Goal: Information Seeking & Learning: Learn about a topic

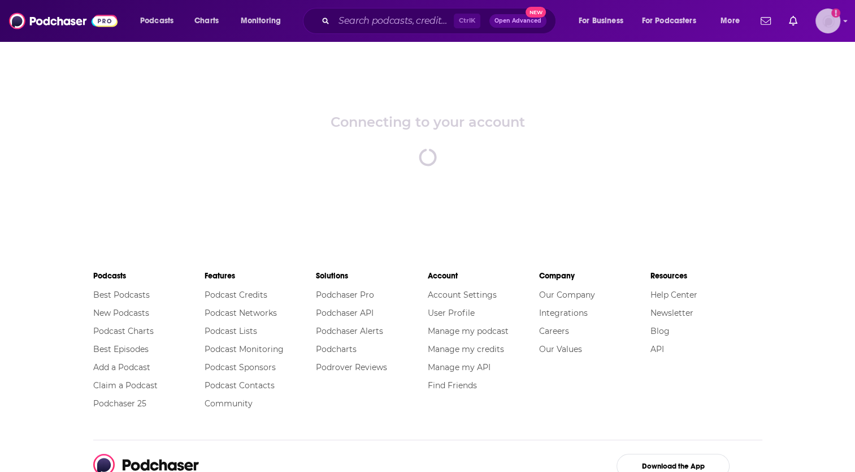
click at [834, 23] on img "Logged in as dmessina" at bounding box center [828, 20] width 25 height 25
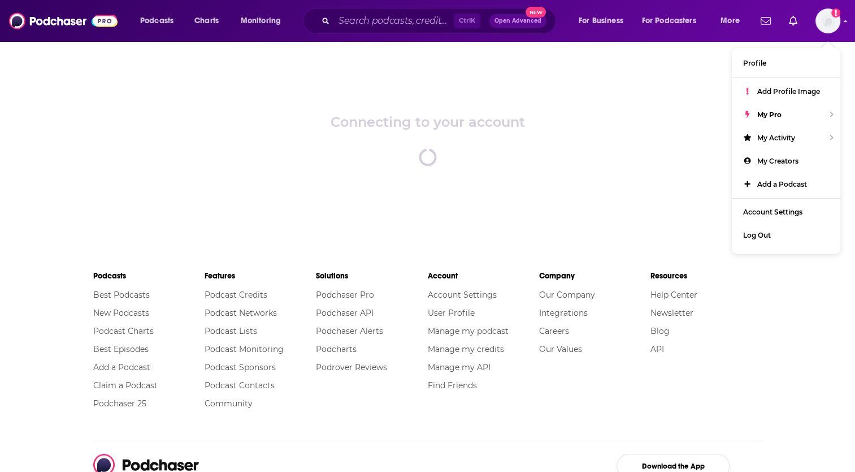
click at [546, 87] on div "Connecting to your account spinner" at bounding box center [427, 140] width 855 height 198
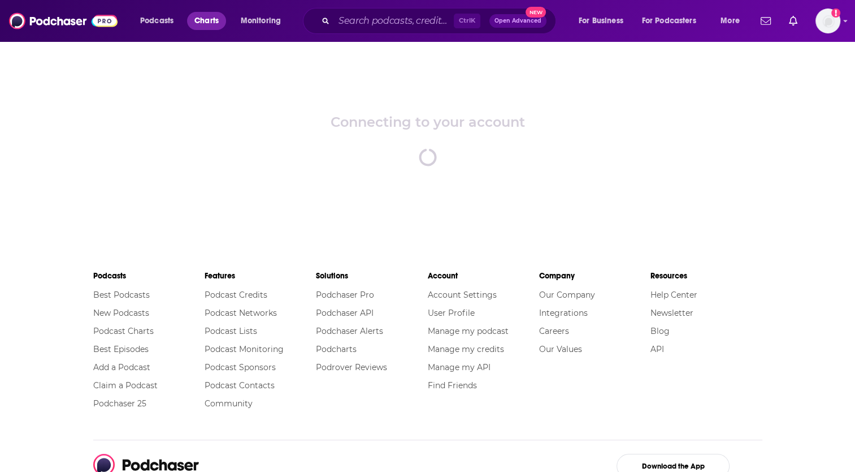
click at [202, 20] on span "Charts" at bounding box center [206, 21] width 24 height 16
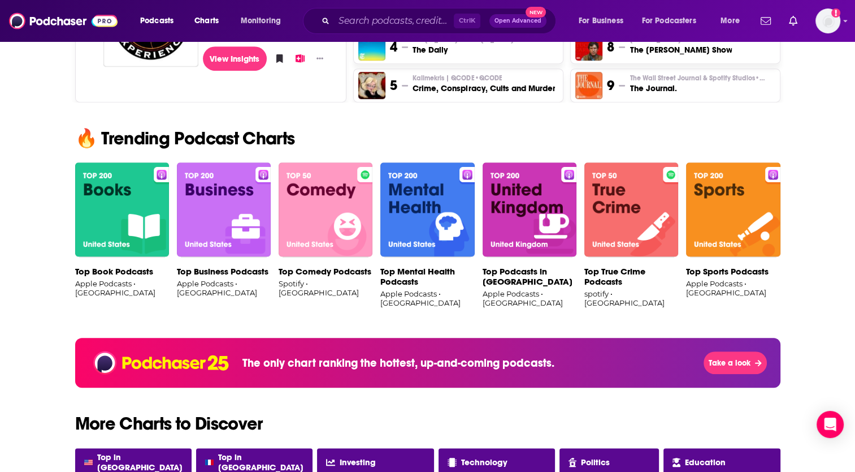
scroll to position [791, 0]
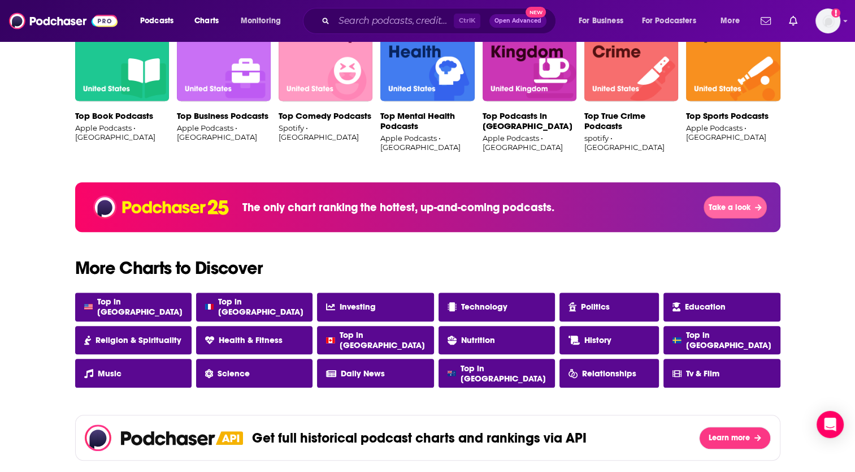
click at [743, 206] on span "Take a look" at bounding box center [730, 207] width 42 height 10
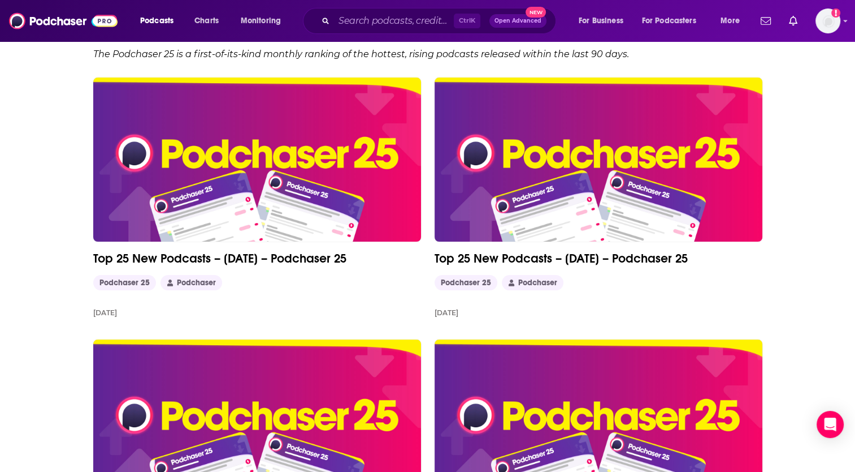
scroll to position [113, 0]
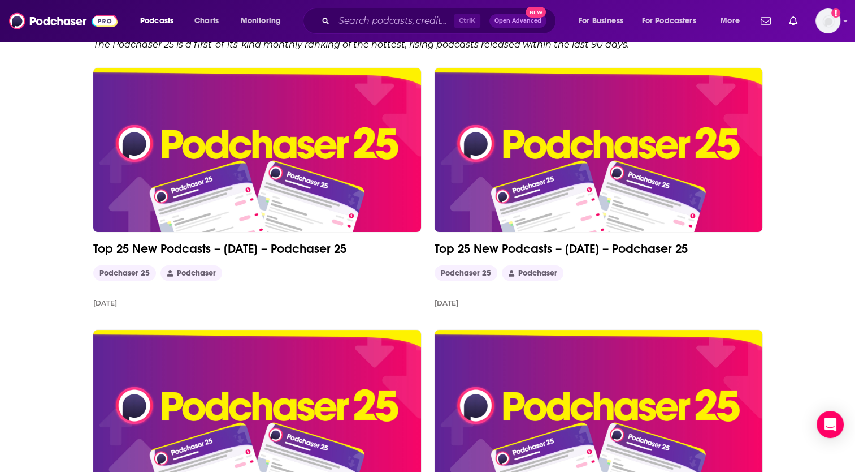
click at [175, 250] on link "Top 25 New Podcasts – [DATE] – Podchaser 25" at bounding box center [257, 248] width 328 height 15
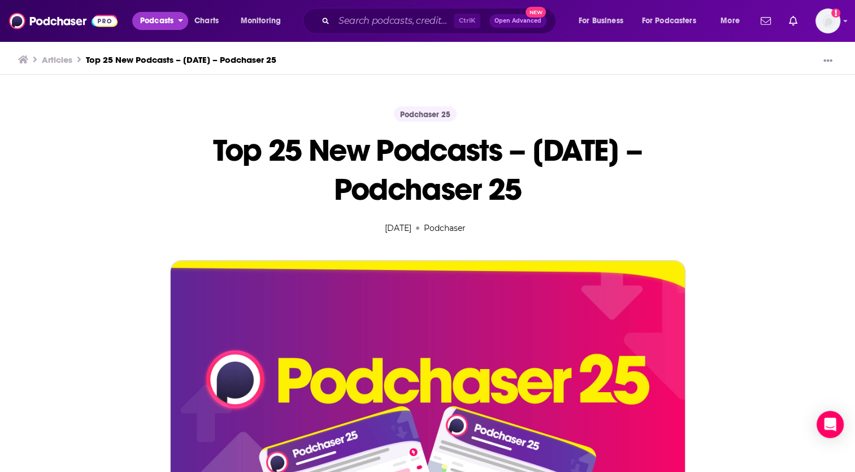
click at [146, 19] on span "Podcasts" at bounding box center [156, 21] width 33 height 16
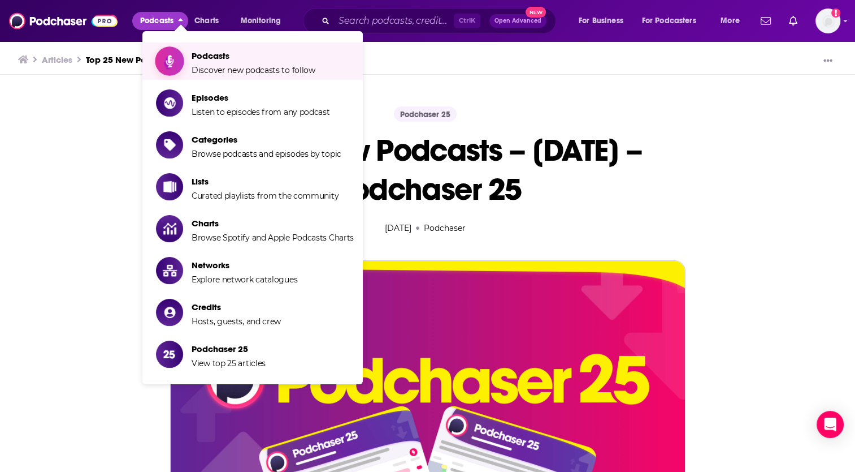
click at [200, 72] on span "Discover new podcasts to follow" at bounding box center [254, 70] width 124 height 10
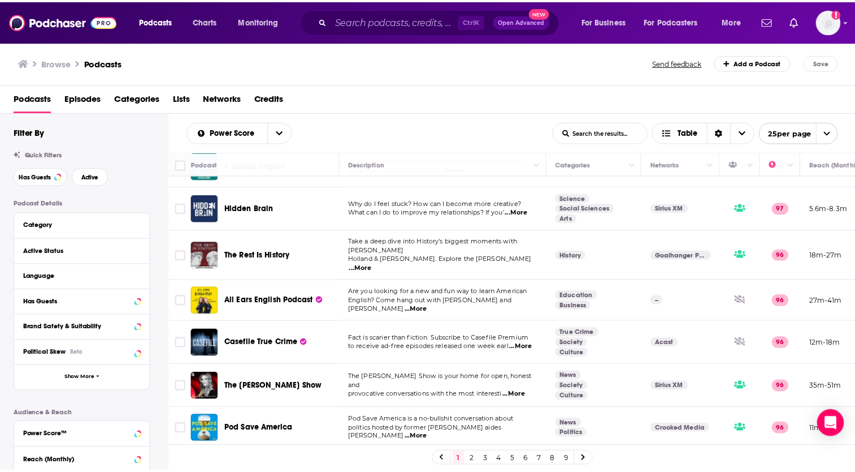
scroll to position [631, 0]
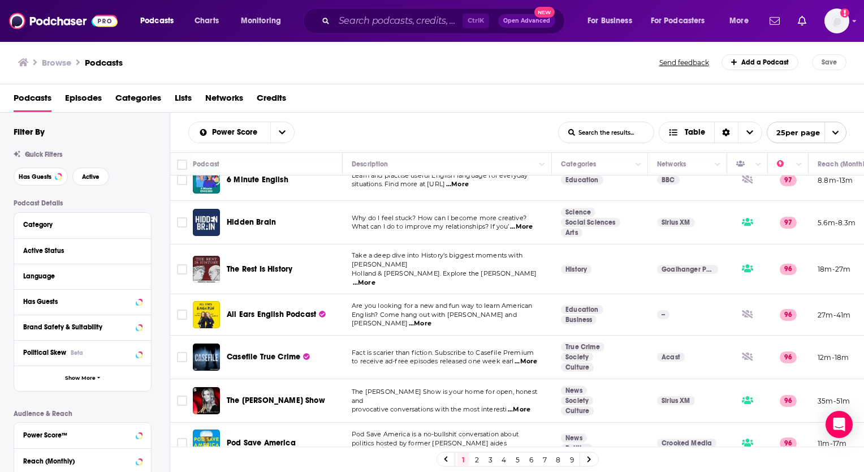
click at [527, 222] on span "...More" at bounding box center [521, 226] width 23 height 9
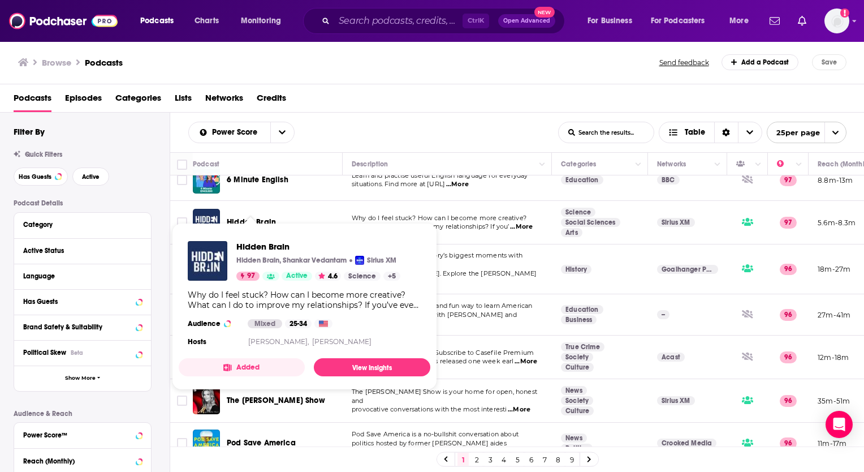
click at [253, 217] on span "Hidden Brain" at bounding box center [251, 222] width 49 height 10
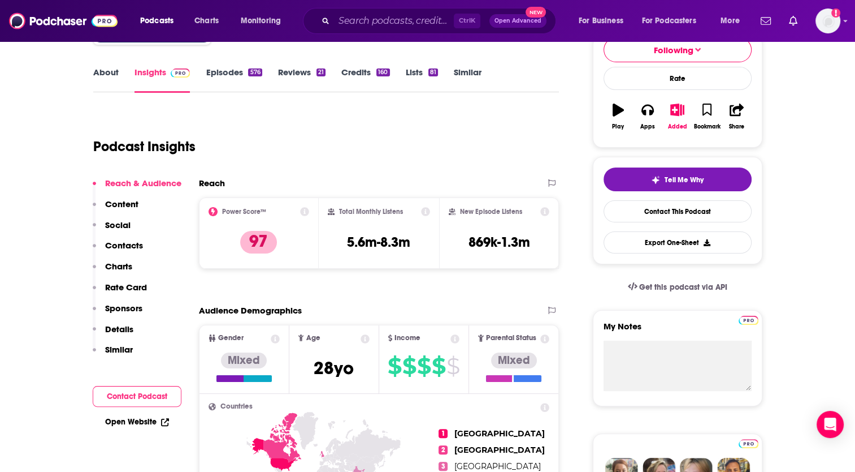
scroll to position [170, 0]
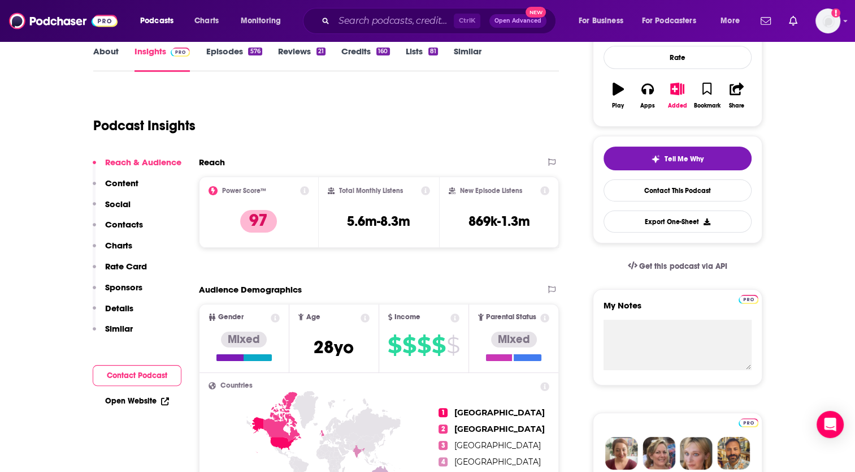
click at [127, 225] on p "Contacts" at bounding box center [124, 224] width 38 height 11
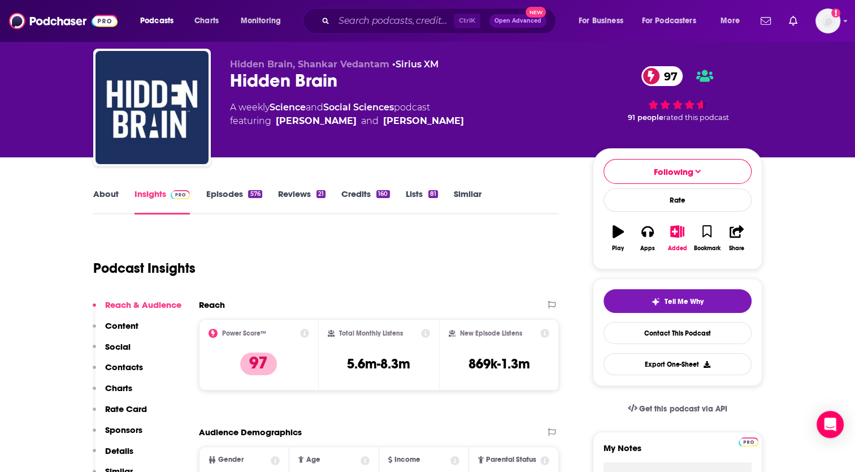
scroll to position [22, 0]
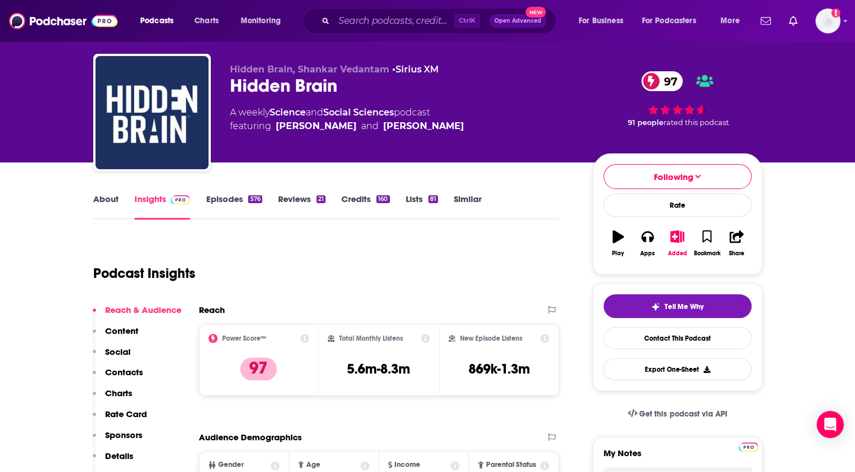
click at [475, 198] on link "Similar" at bounding box center [468, 206] width 28 height 26
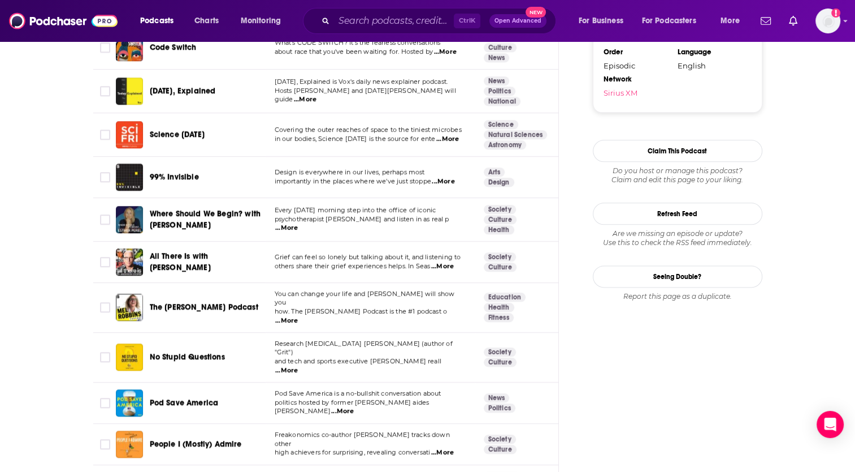
scroll to position [1413, 0]
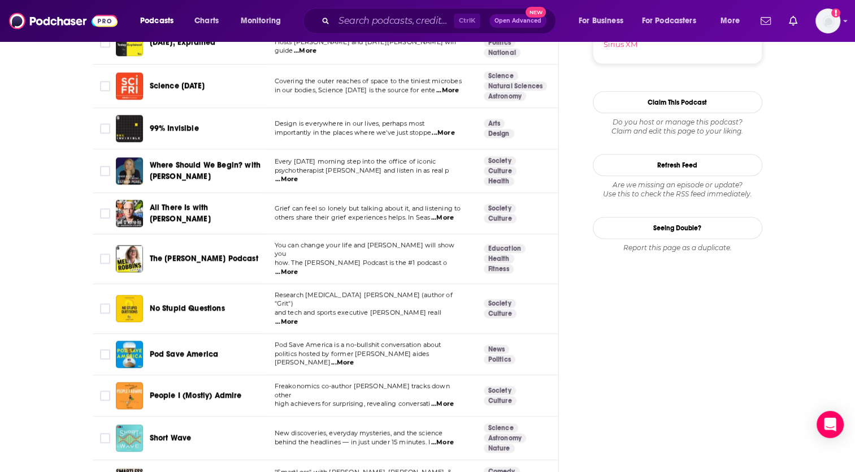
click at [298, 317] on span "...More" at bounding box center [286, 321] width 23 height 9
click at [223, 334] on td "Pod Save America" at bounding box center [191, 354] width 150 height 41
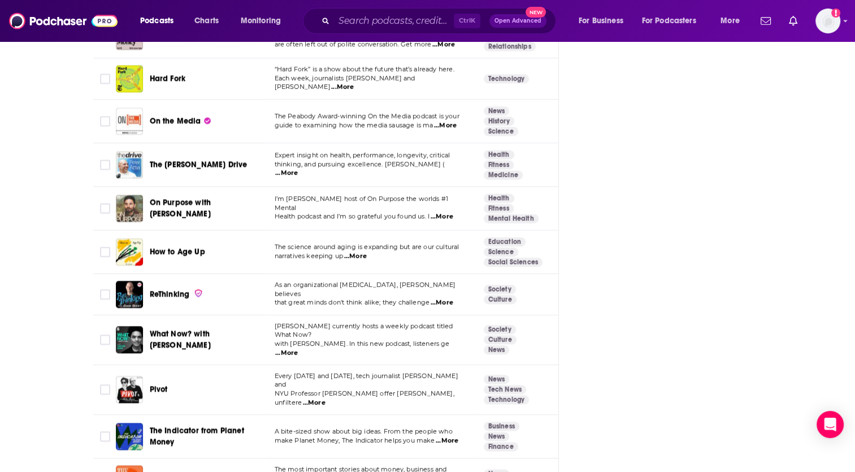
scroll to position [1922, 0]
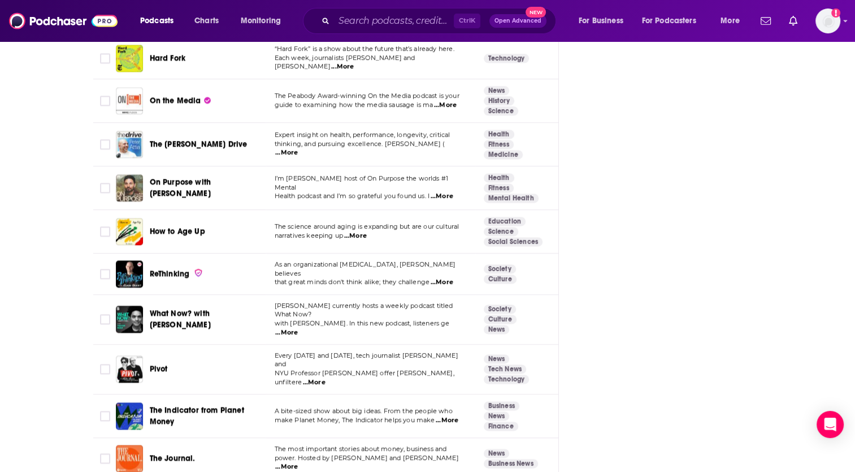
click at [326, 378] on span "...More" at bounding box center [314, 382] width 23 height 9
click at [228, 344] on td "Pivot" at bounding box center [191, 369] width 150 height 50
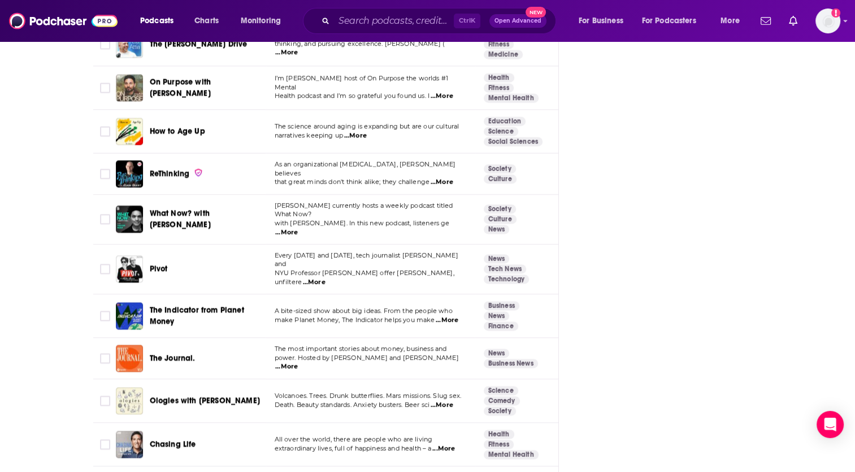
scroll to position [2035, 0]
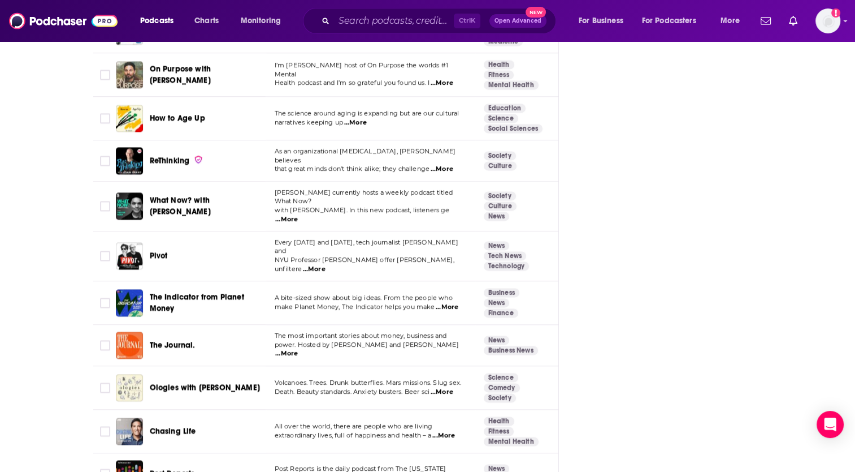
click at [448, 387] on span "...More" at bounding box center [442, 391] width 23 height 9
click at [188, 366] on td "Ologies with [PERSON_NAME]" at bounding box center [191, 388] width 150 height 44
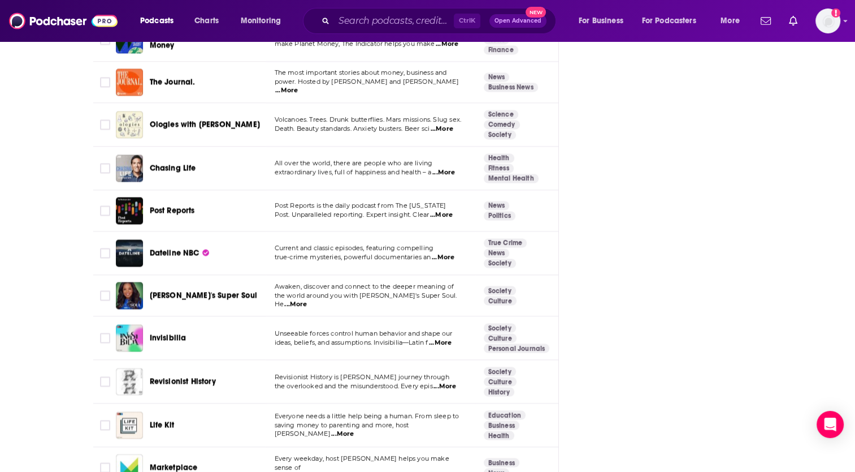
scroll to position [2318, 0]
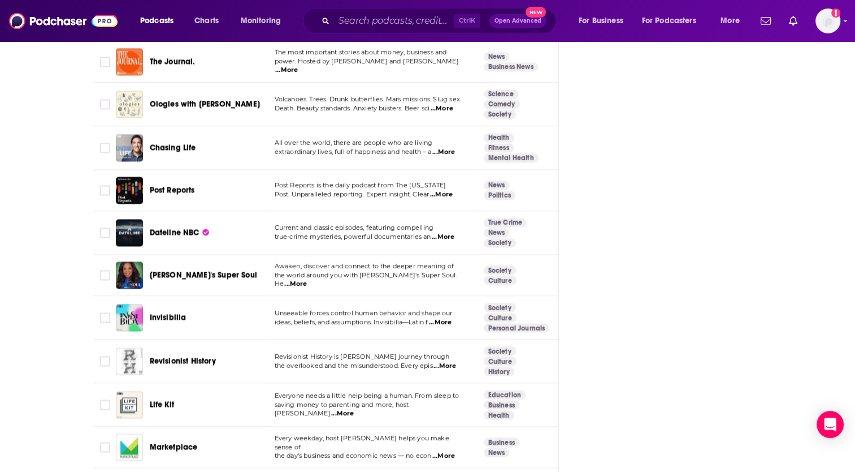
click at [445, 318] on span "...More" at bounding box center [440, 322] width 23 height 9
click at [193, 340] on td "Revisionist History" at bounding box center [191, 362] width 150 height 44
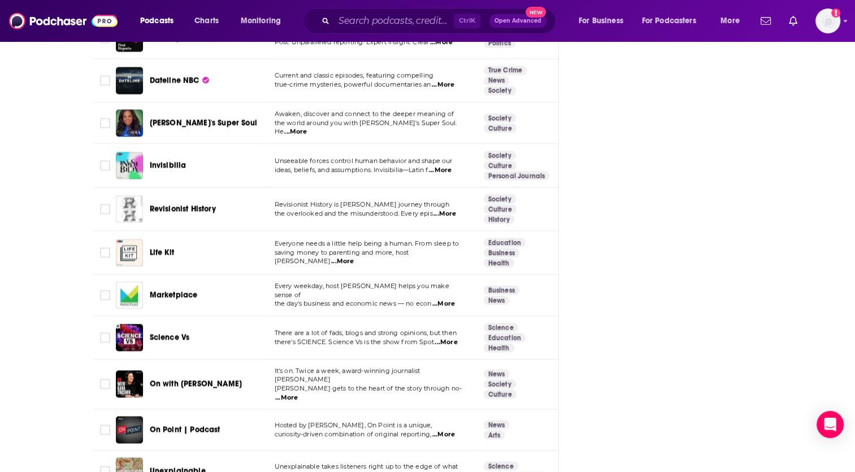
scroll to position [2488, 0]
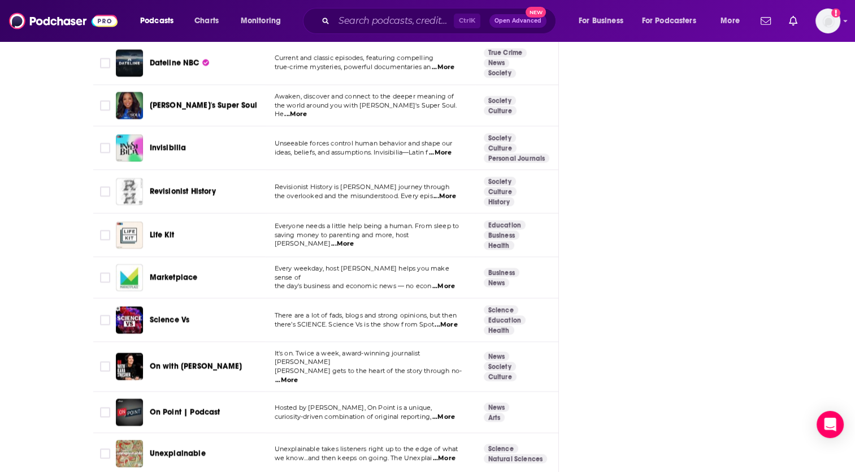
click at [451, 320] on span "...More" at bounding box center [446, 324] width 23 height 9
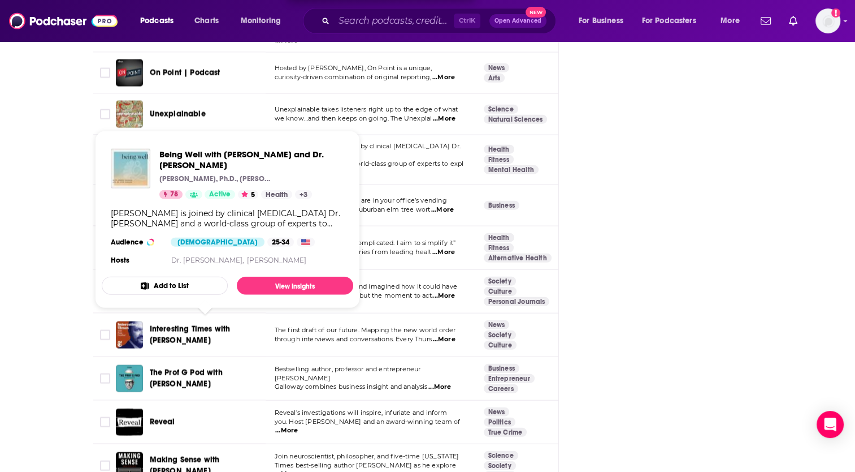
scroll to position [2940, 0]
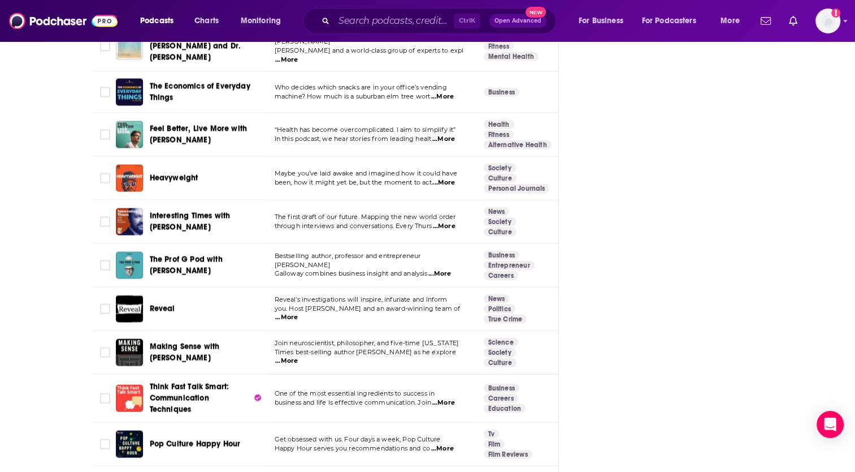
click at [298, 356] on span "...More" at bounding box center [286, 360] width 23 height 9
click at [207, 341] on span "Making Sense with [PERSON_NAME]" at bounding box center [185, 351] width 70 height 21
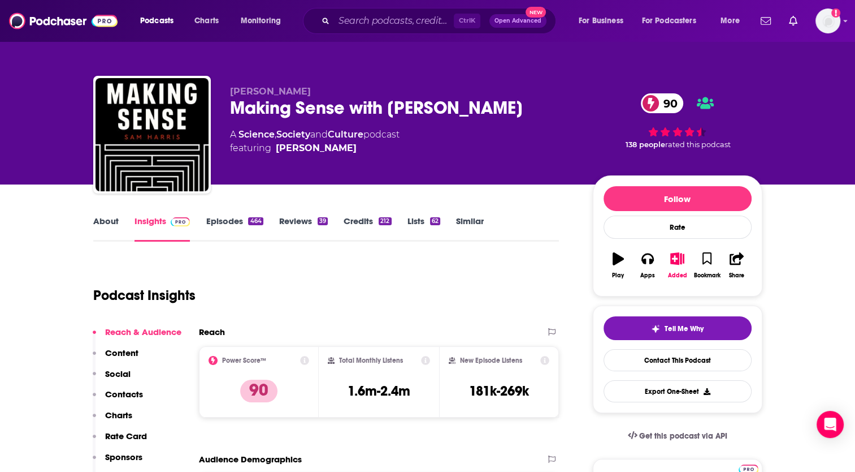
click at [114, 392] on p "Contacts" at bounding box center [124, 393] width 38 height 11
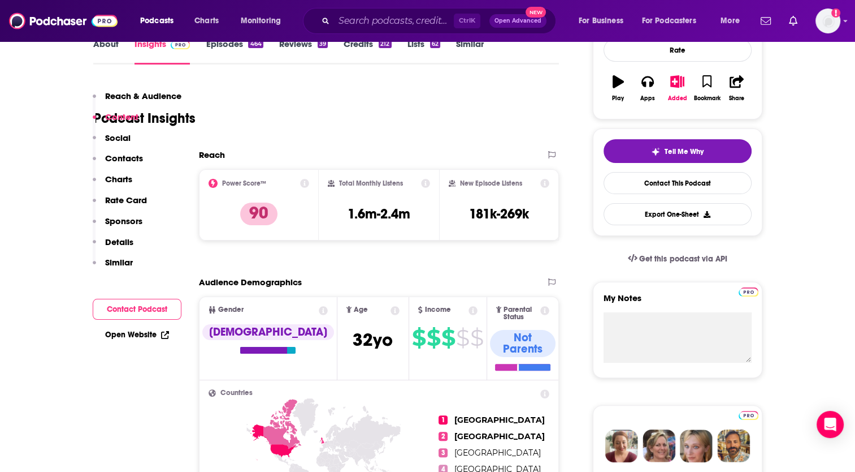
scroll to position [110, 0]
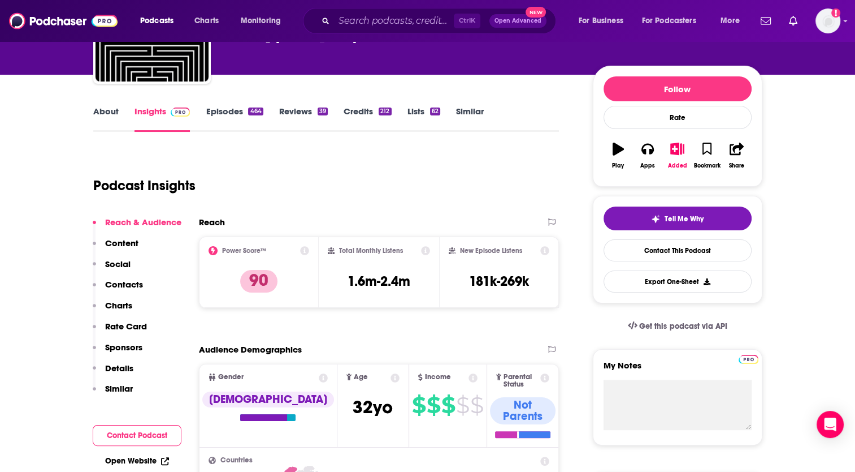
click at [468, 106] on link "Similar" at bounding box center [470, 119] width 28 height 26
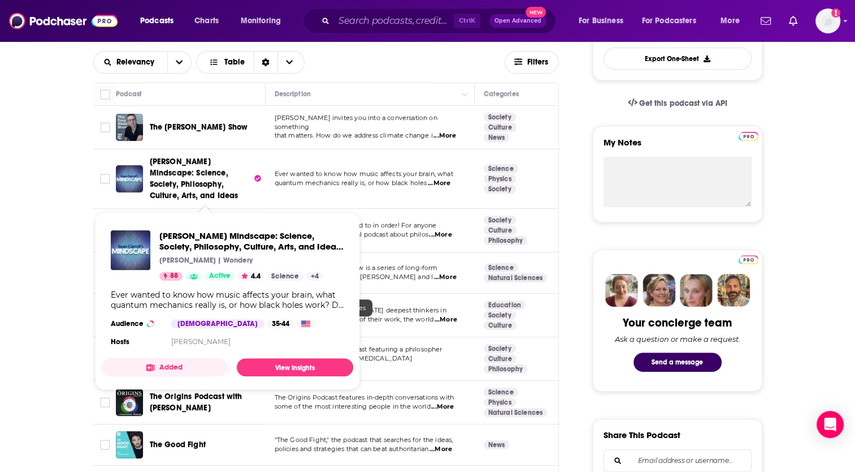
scroll to position [339, 0]
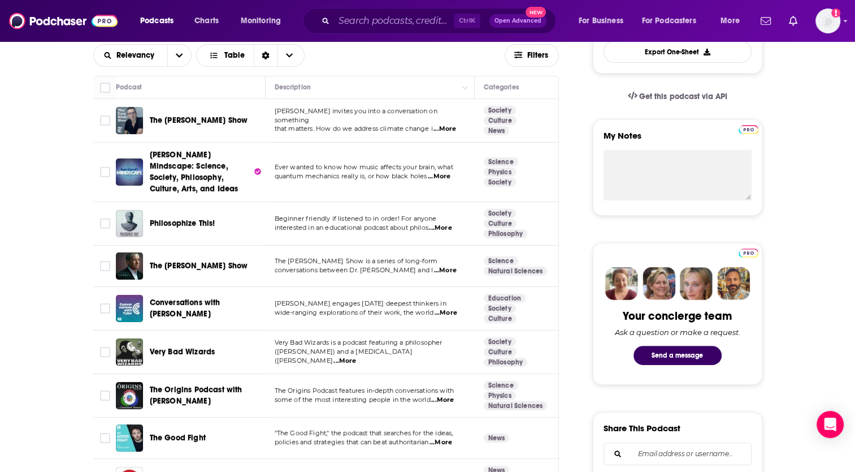
click at [448, 269] on span "...More" at bounding box center [445, 270] width 23 height 9
click at [392, 336] on td "Very Bad Wizards is a podcast featuring a philosopher ([PERSON_NAME]) and a [ME…" at bounding box center [370, 352] width 209 height 44
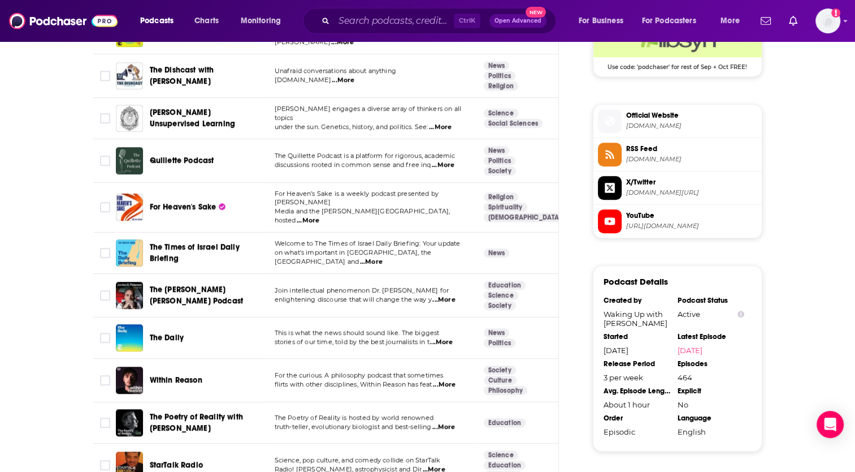
scroll to position [961, 0]
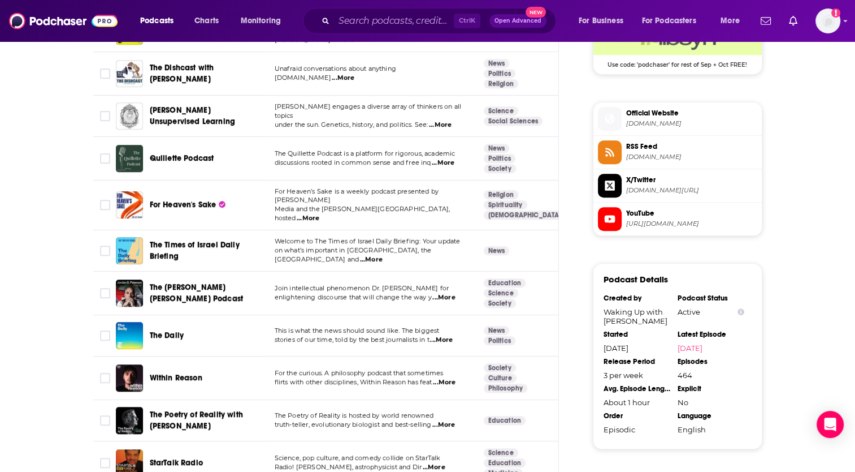
click at [444, 293] on span "...More" at bounding box center [443, 297] width 23 height 9
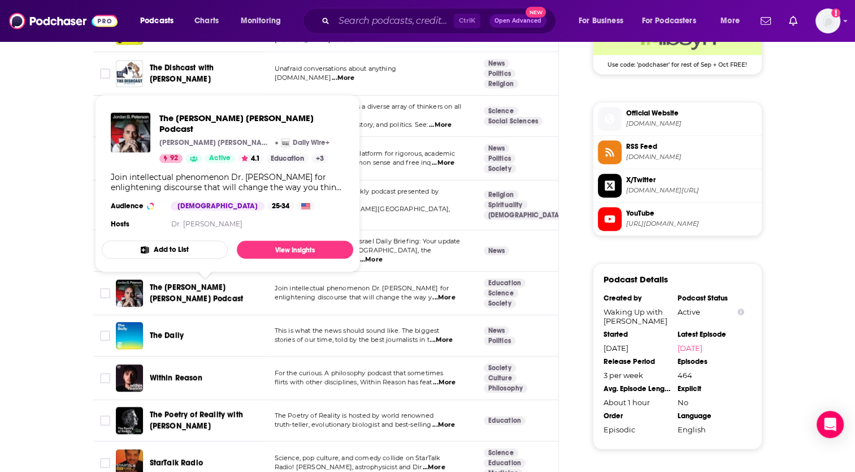
click at [185, 282] on span "The [PERSON_NAME] [PERSON_NAME] Podcast" at bounding box center [197, 292] width 94 height 21
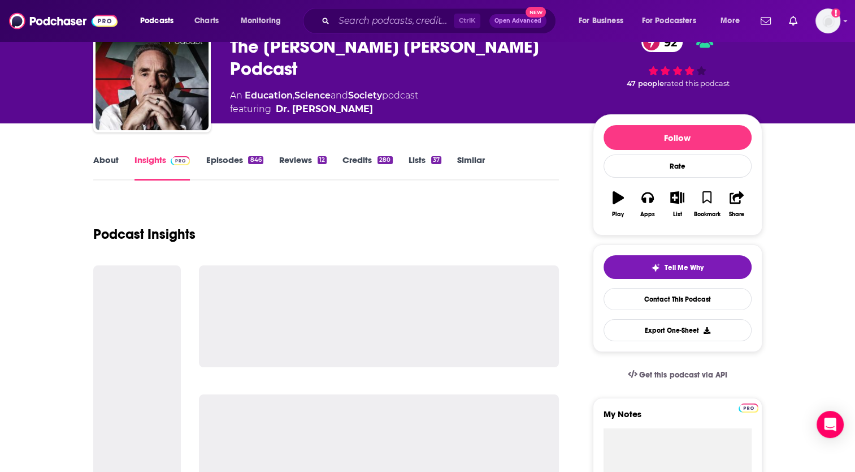
scroll to position [57, 0]
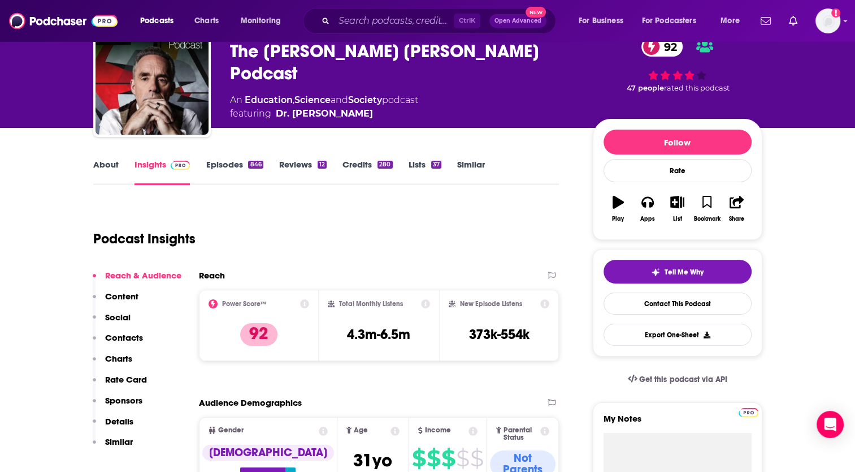
click at [120, 337] on p "Contacts" at bounding box center [124, 337] width 38 height 11
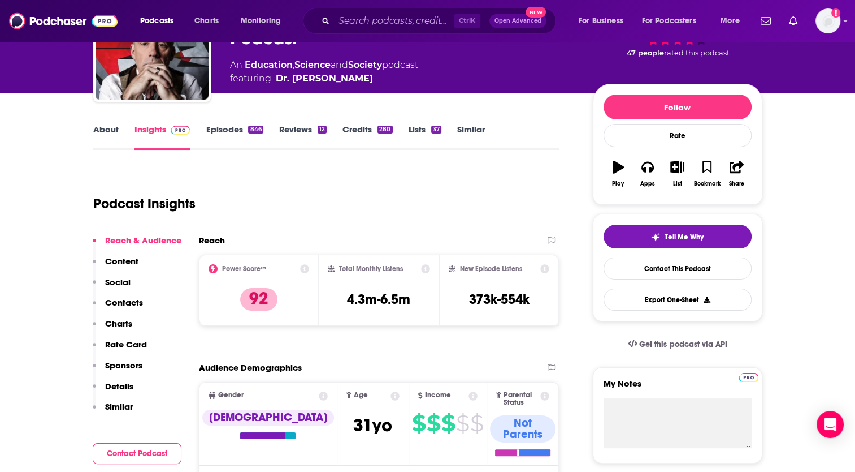
scroll to position [0, 0]
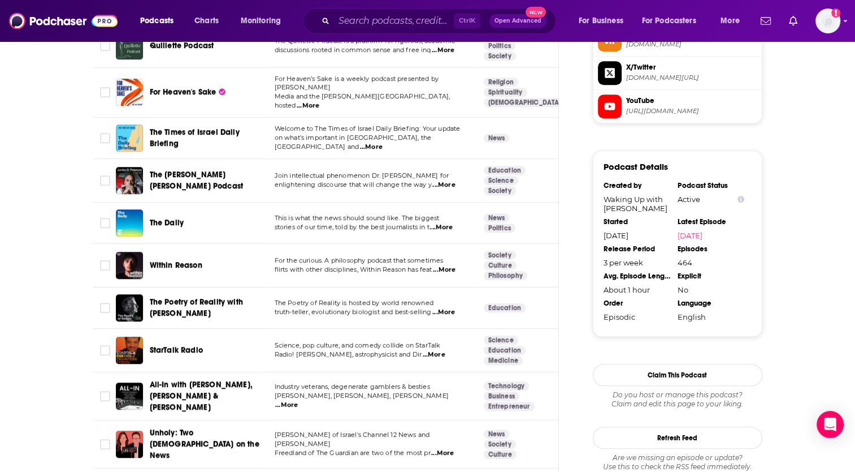
scroll to position [1074, 0]
